Goal: Transaction & Acquisition: Register for event/course

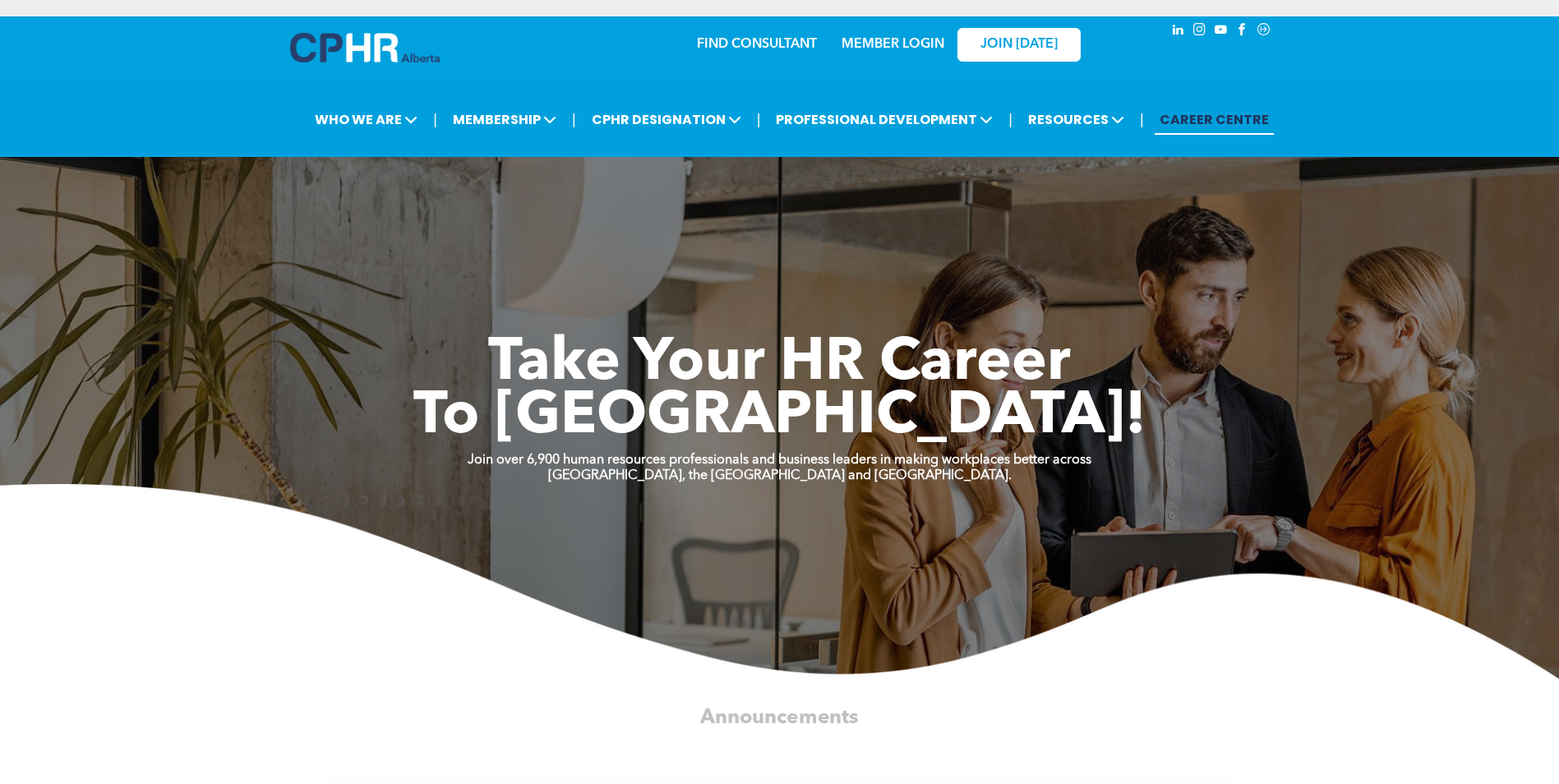
click at [923, 45] on link "MEMBER LOGIN" at bounding box center [893, 44] width 102 height 13
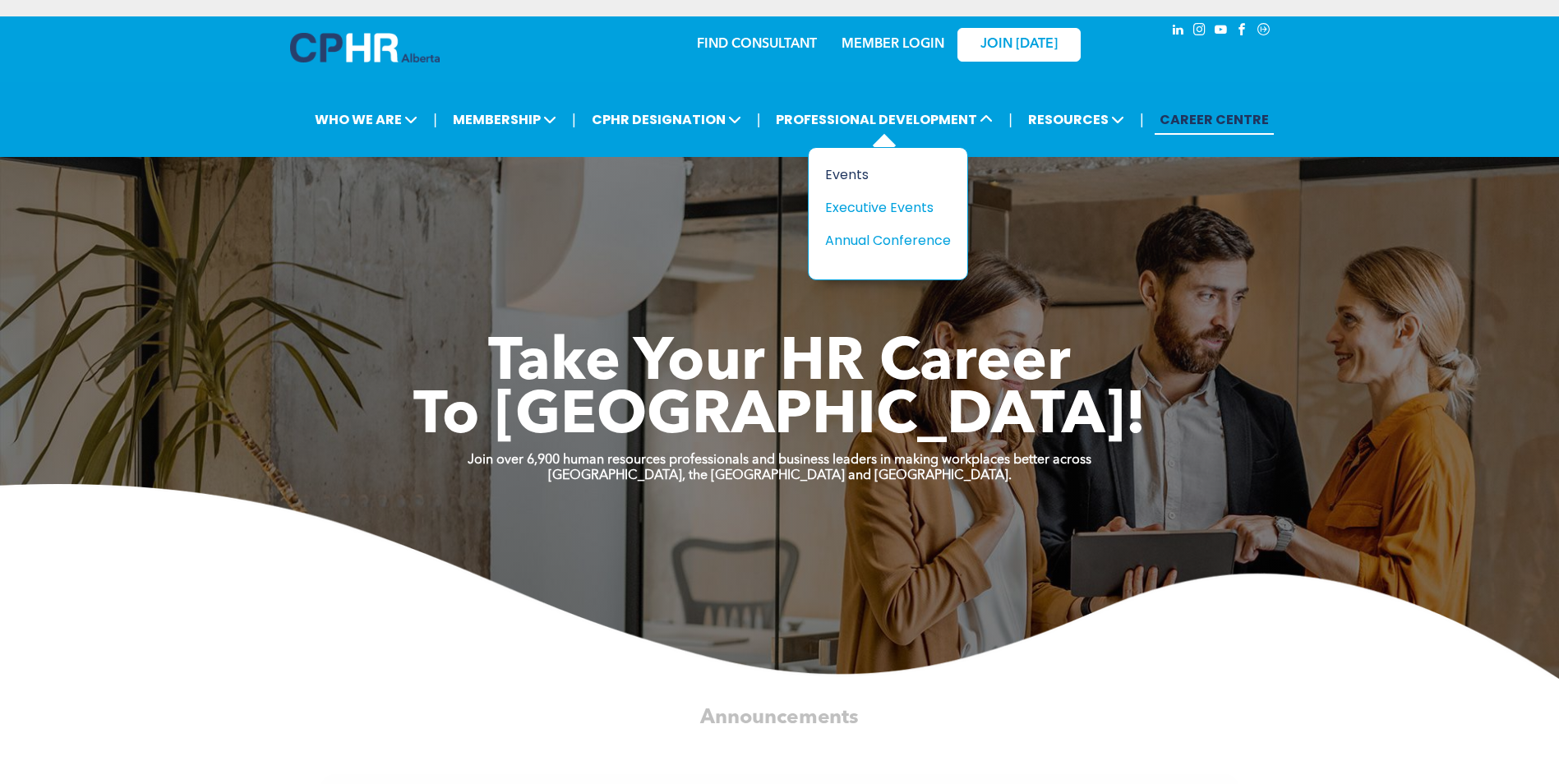
click at [851, 175] on div "Events" at bounding box center [882, 174] width 114 height 20
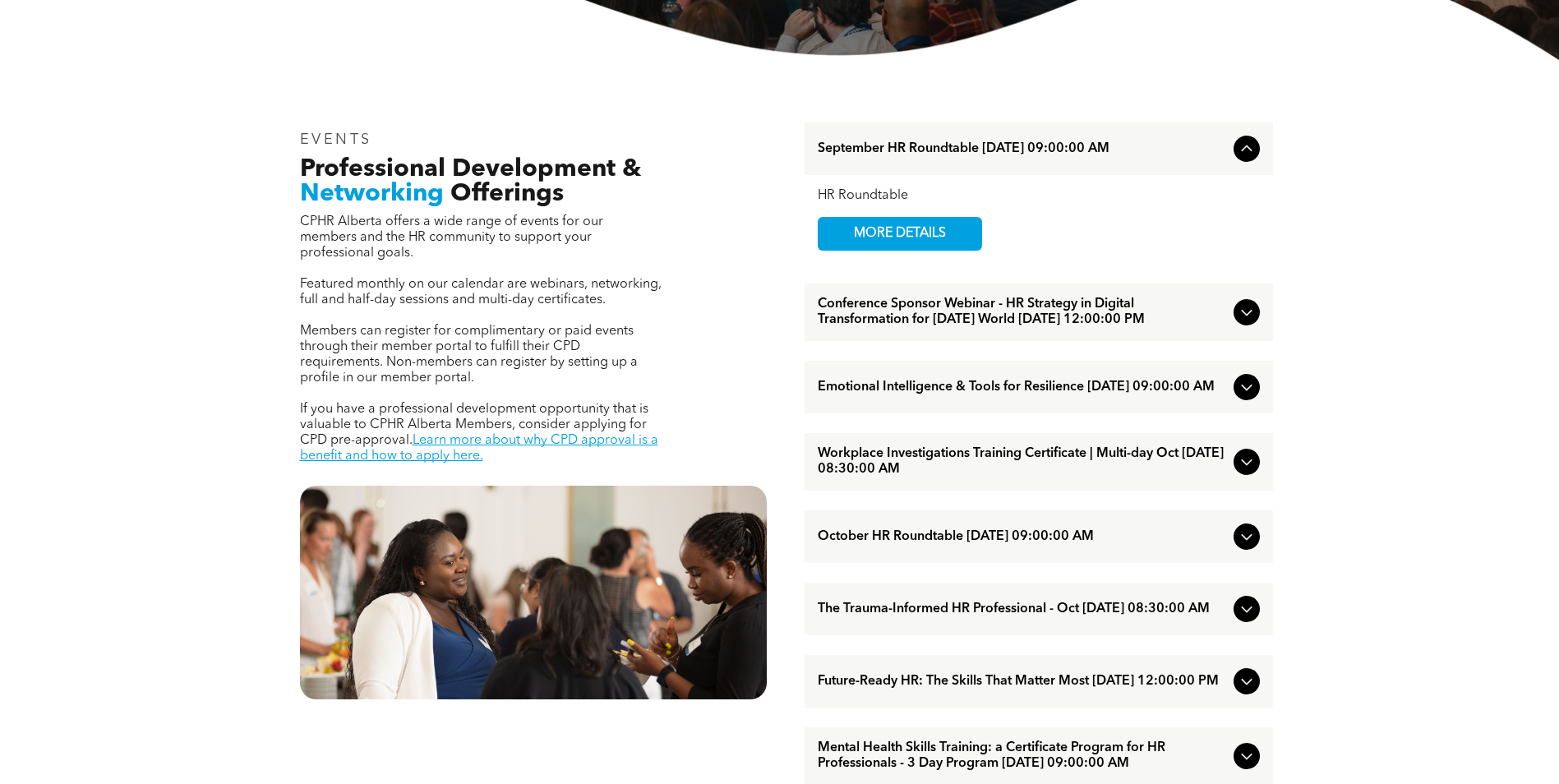
scroll to position [657, 0]
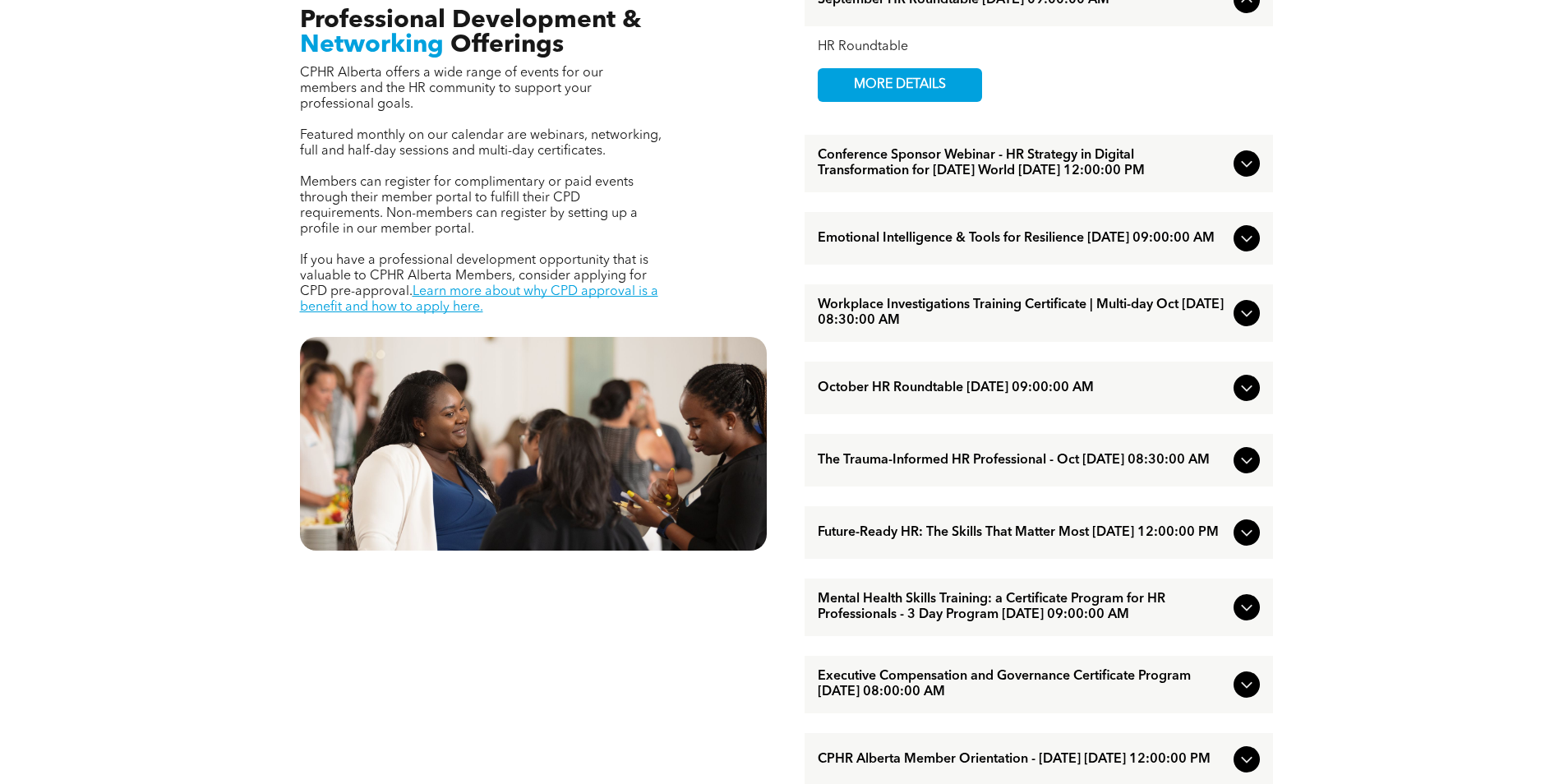
click at [1246, 171] on icon at bounding box center [1246, 164] width 20 height 20
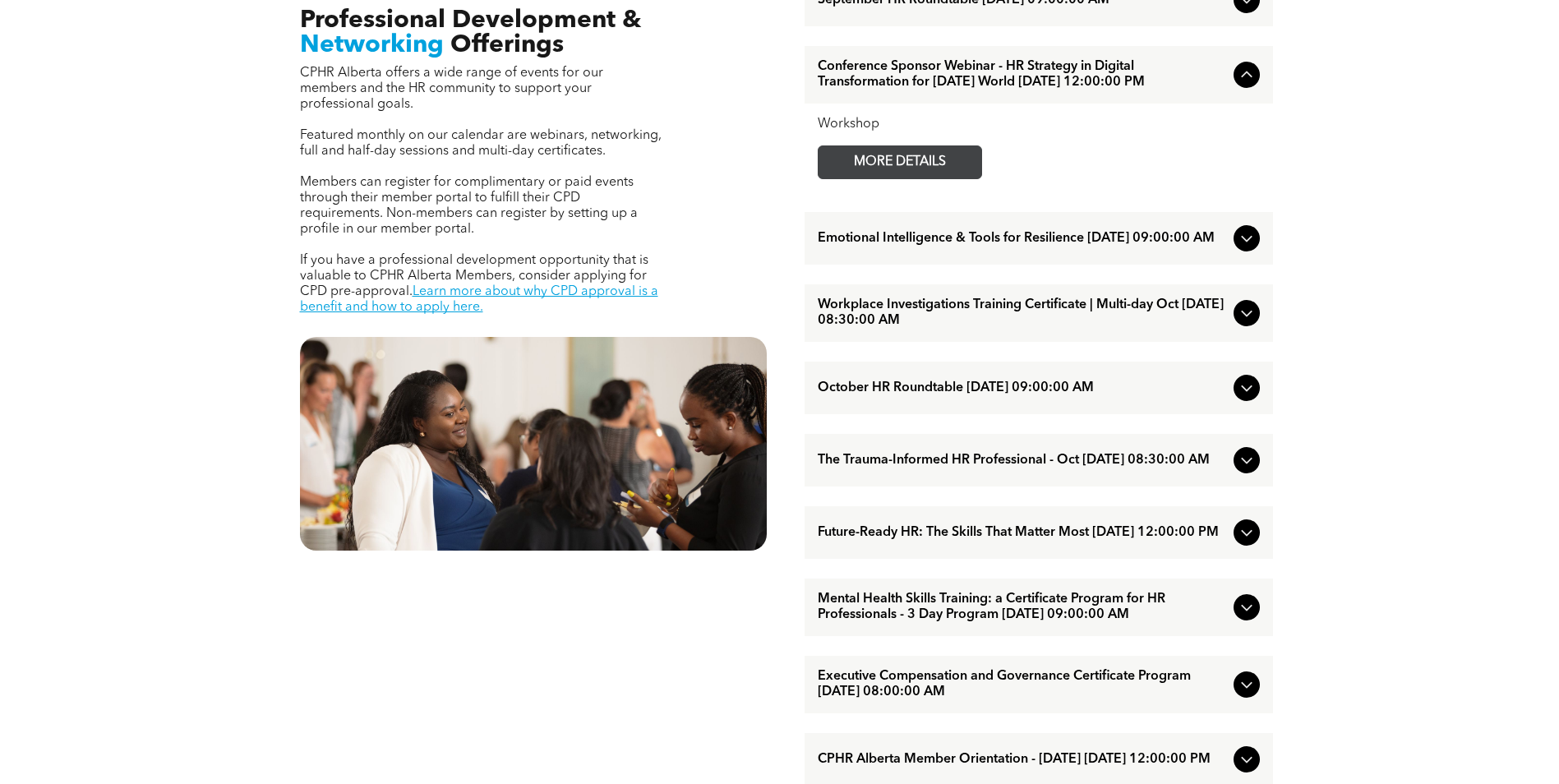
click at [900, 178] on span "MORE DETAILS" at bounding box center [900, 162] width 130 height 32
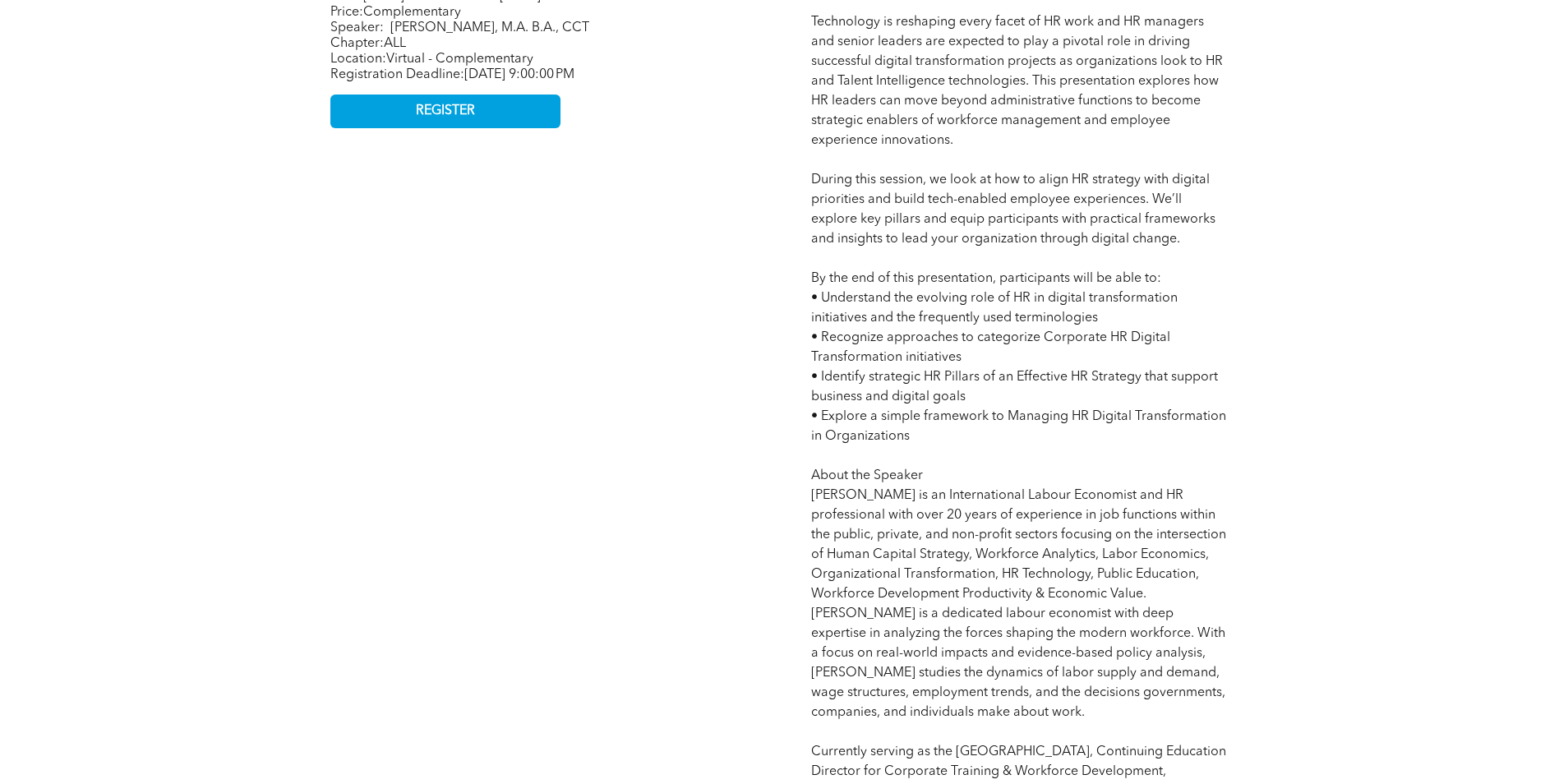
scroll to position [1068, 0]
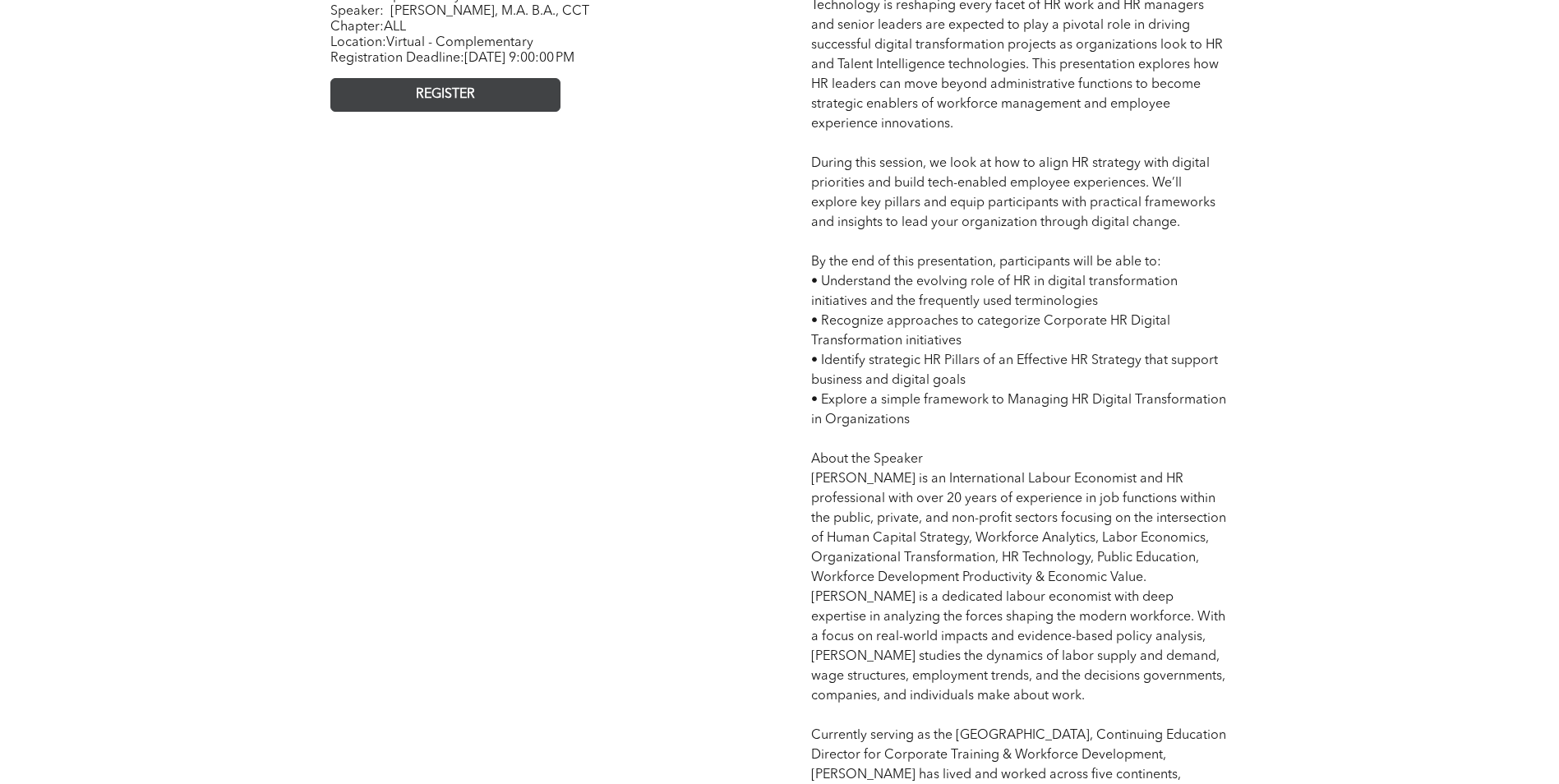
click at [464, 102] on span "REGISTER" at bounding box center [446, 95] width 60 height 16
